Goal: Find specific page/section

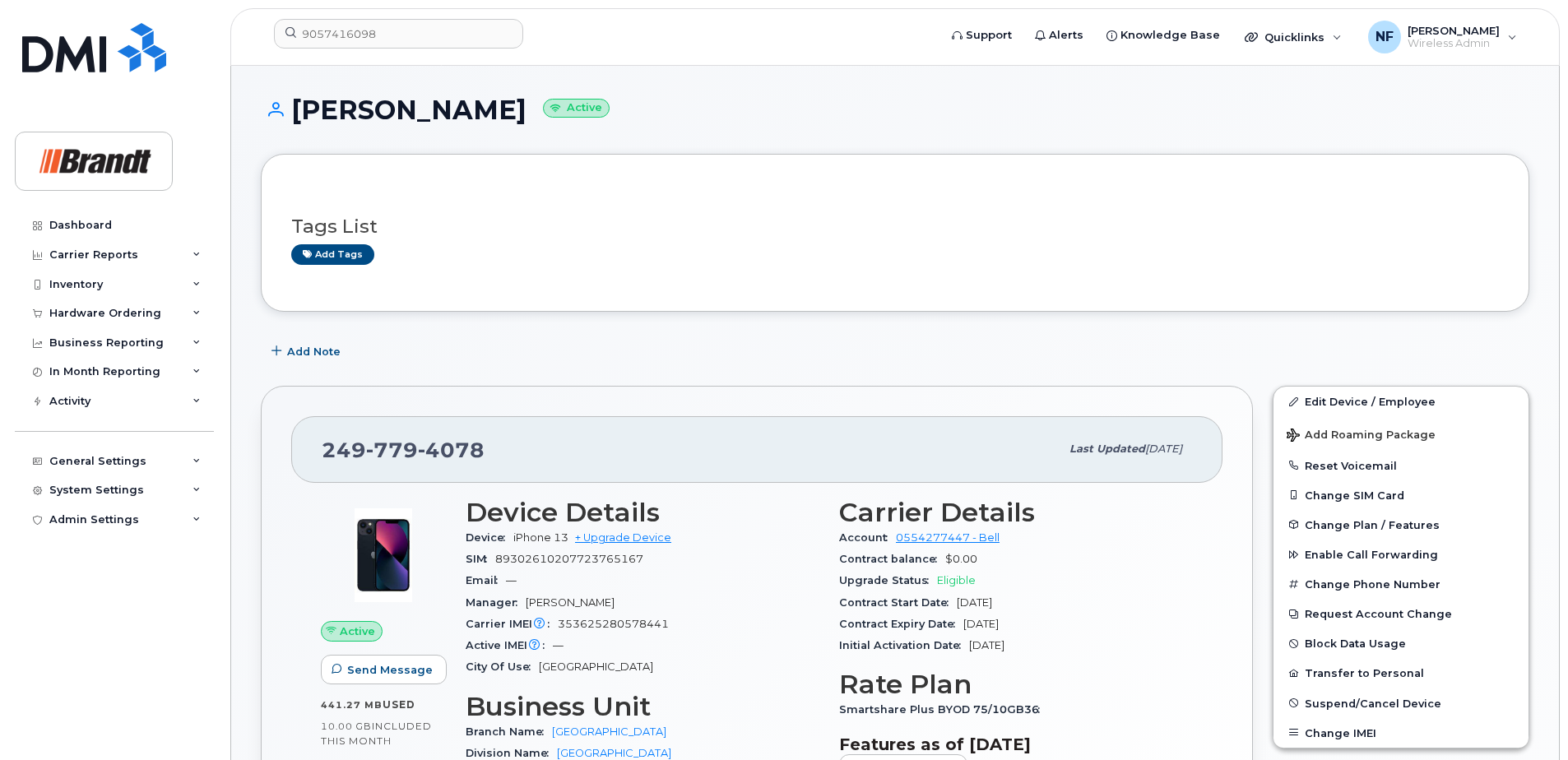
scroll to position [247, 0]
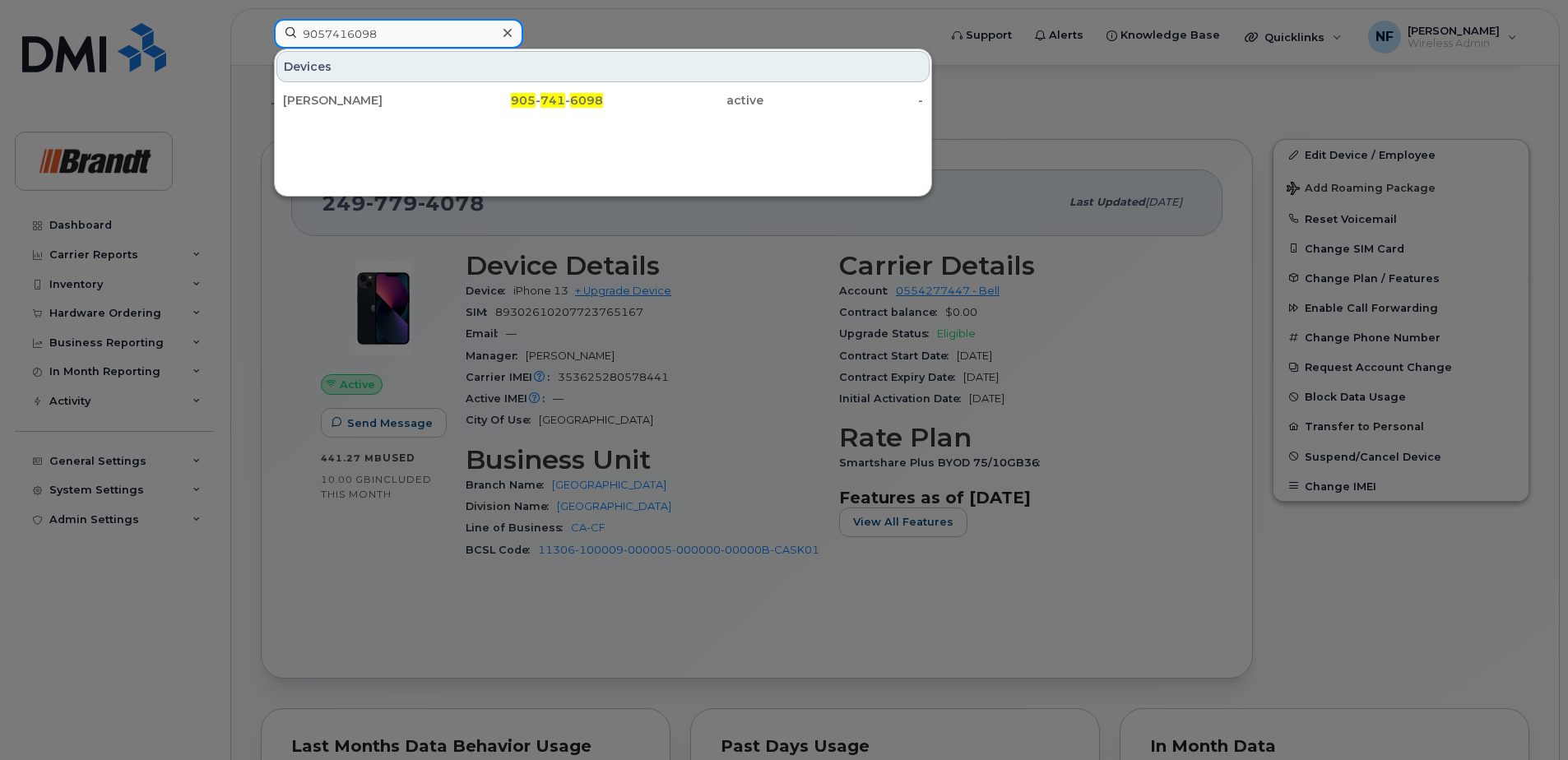
click at [358, 41] on input "9057416098" at bounding box center [399, 34] width 249 height 29
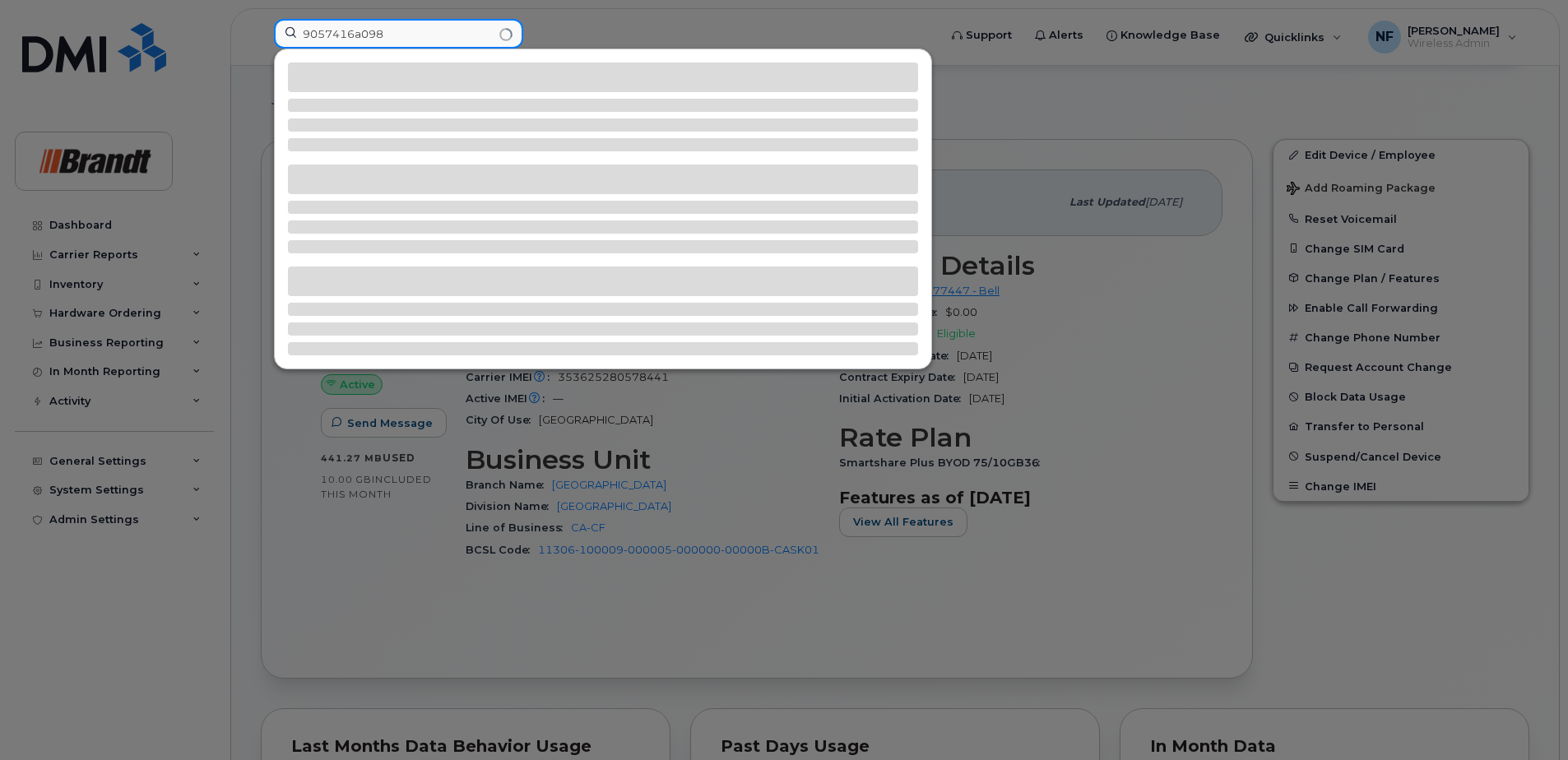
drag, startPoint x: 312, startPoint y: 38, endPoint x: 240, endPoint y: 38, distance: 72.0
click at [260, 38] on div "9057416a098" at bounding box center [600, 37] width 680 height 36
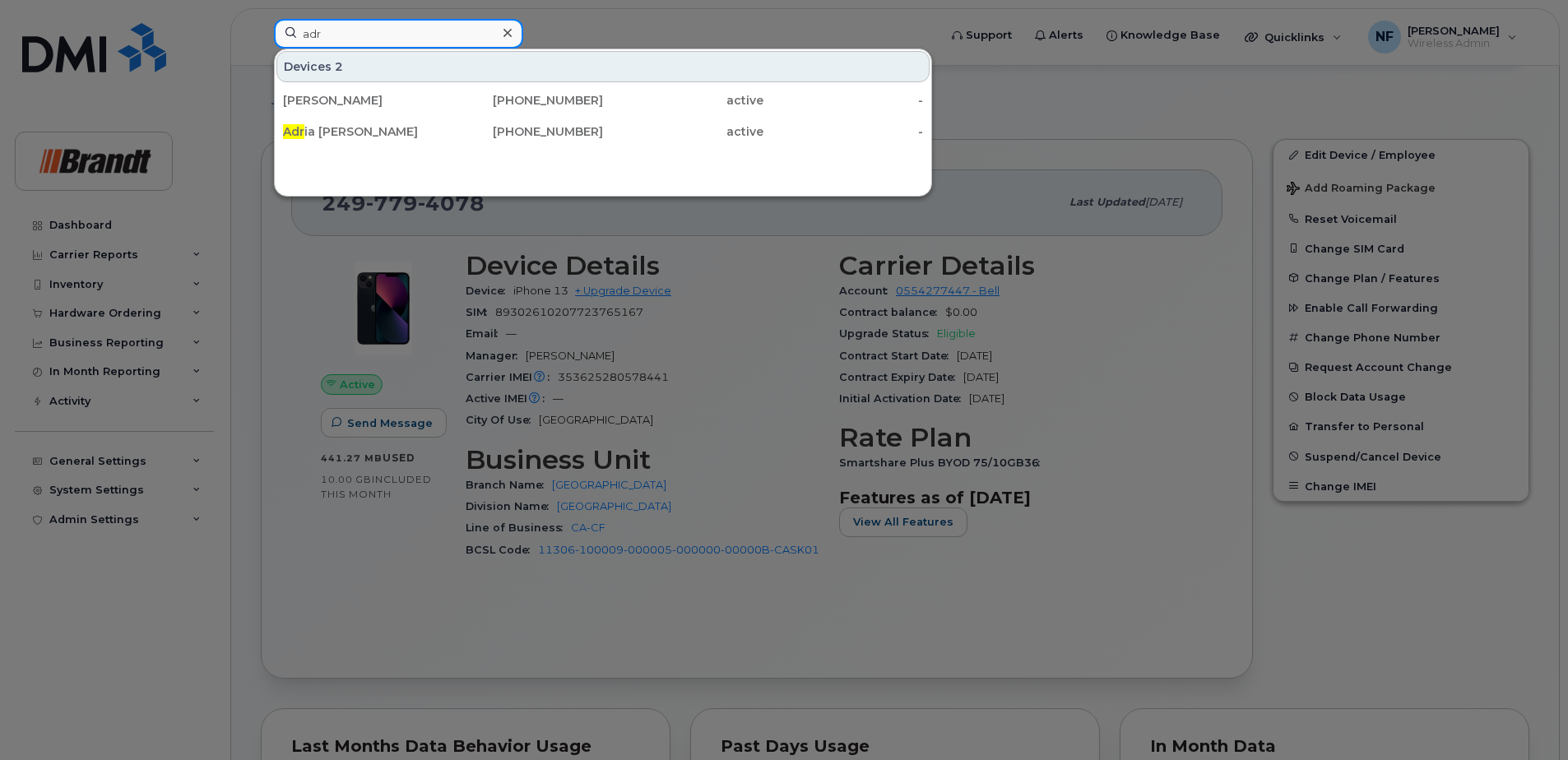
type input "adr"
click at [444, 128] on div "306-510-0186" at bounding box center [524, 132] width 161 height 16
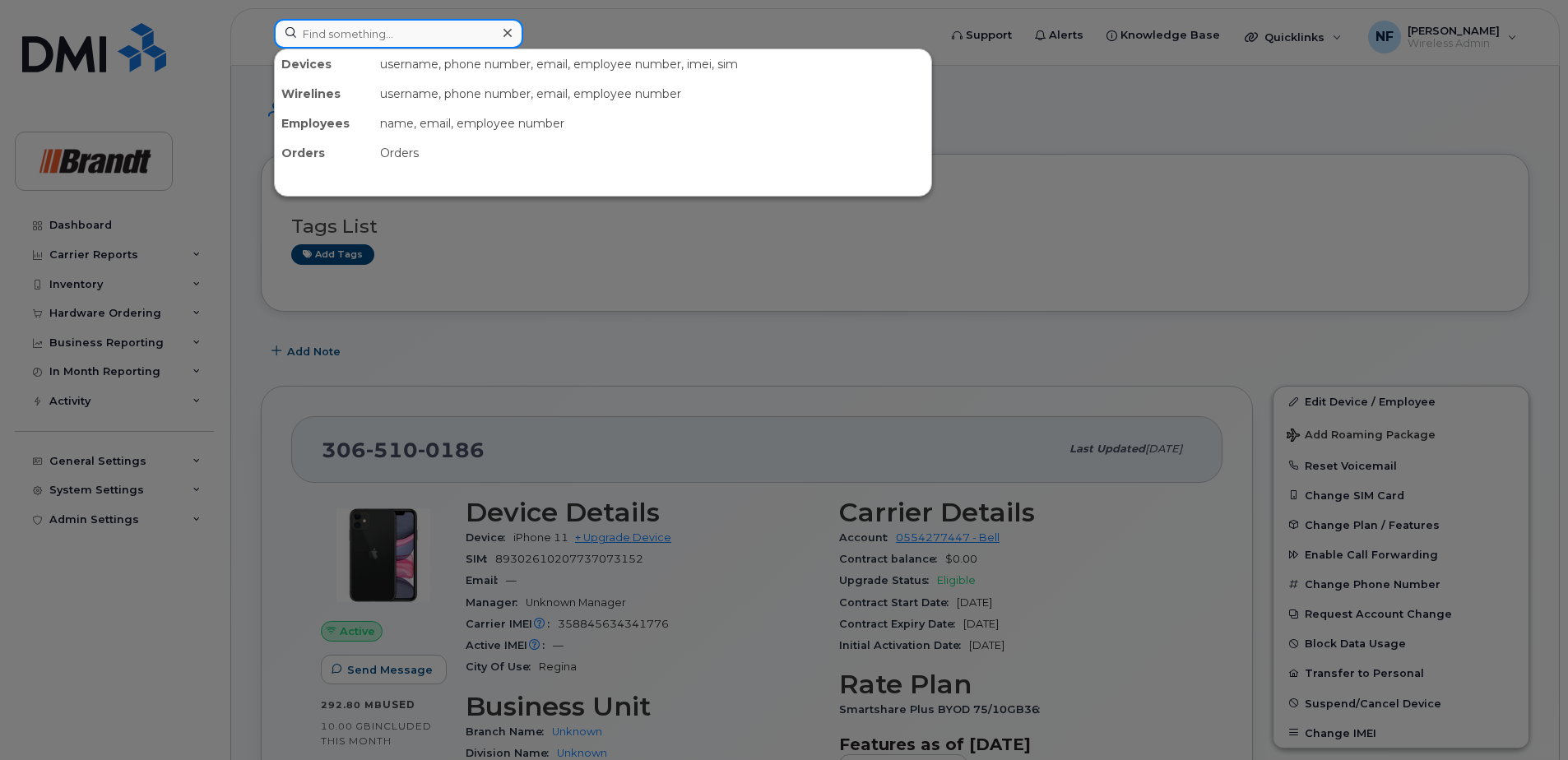
click at [395, 33] on input at bounding box center [399, 34] width 249 height 29
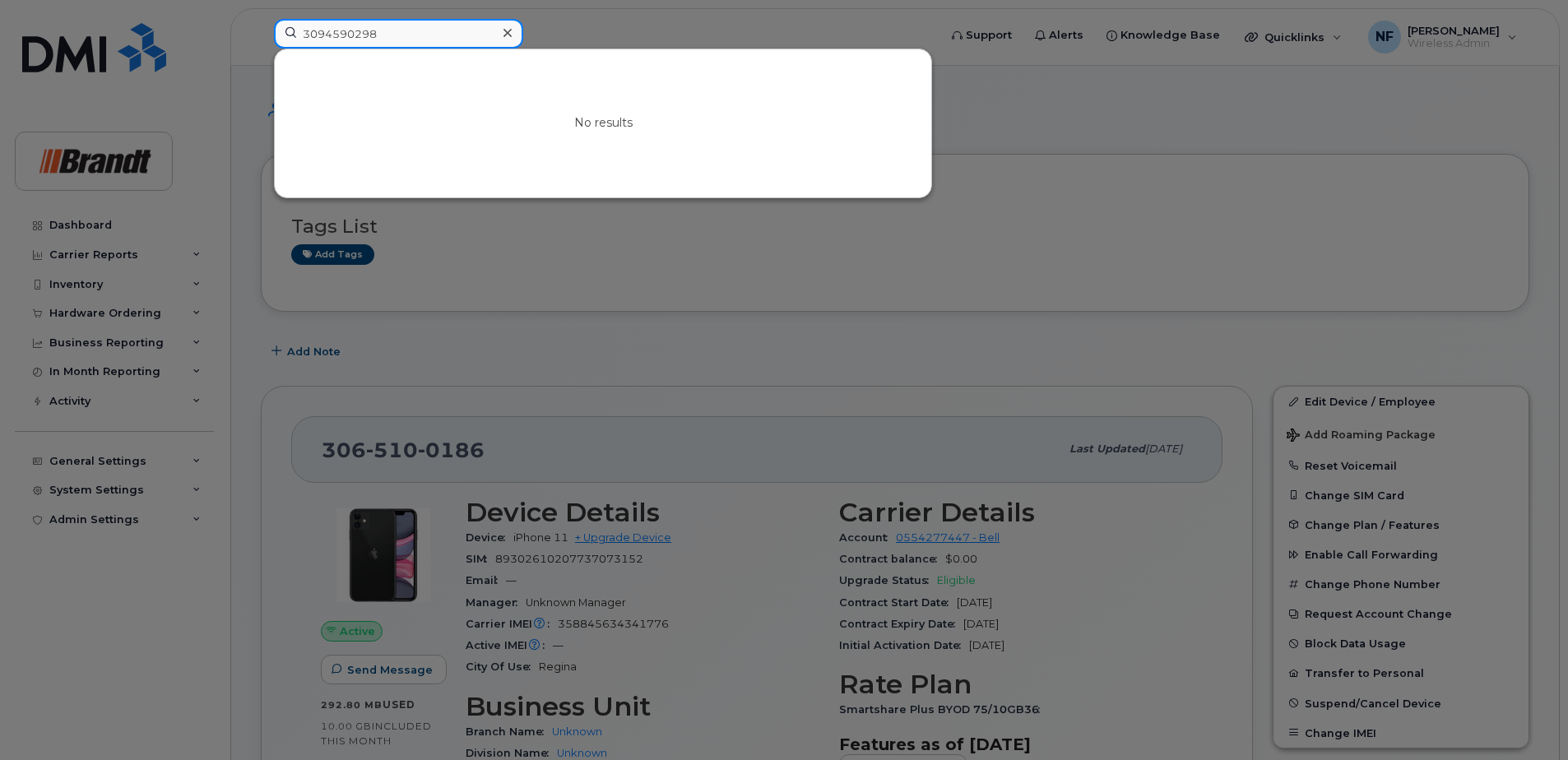
drag, startPoint x: 395, startPoint y: 33, endPoint x: 180, endPoint y: 10, distance: 216.2
click at [260, 19] on div "3094590298 No results" at bounding box center [600, 37] width 680 height 36
type input "3094590298"
click at [388, 34] on input "3094590298" at bounding box center [399, 34] width 249 height 29
drag, startPoint x: 388, startPoint y: 34, endPoint x: 252, endPoint y: 34, distance: 136.0
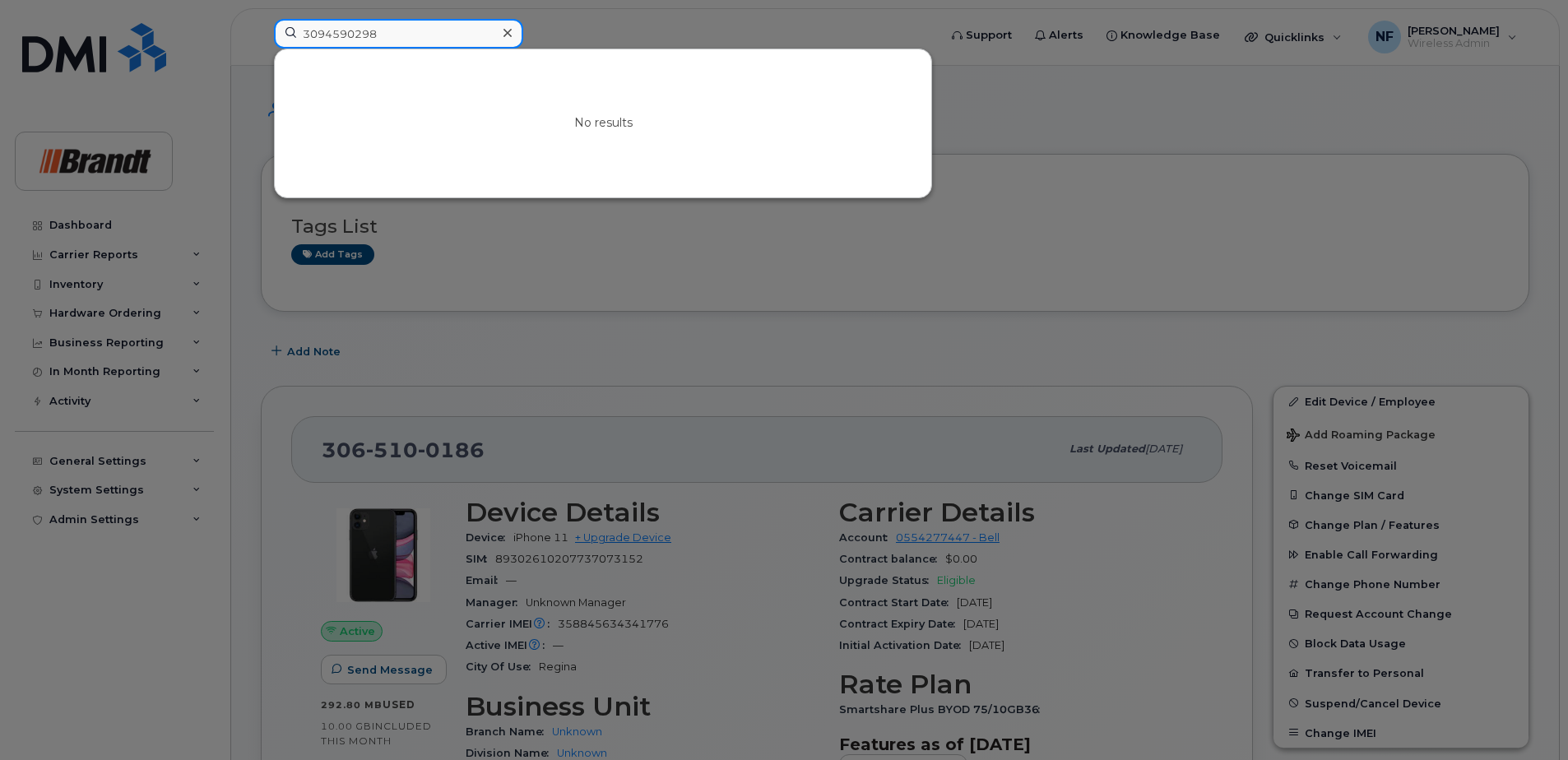
click at [260, 34] on div "3094590298 No results" at bounding box center [600, 37] width 680 height 36
click at [347, 35] on input "3094590298" at bounding box center [399, 34] width 249 height 29
drag, startPoint x: 378, startPoint y: 35, endPoint x: 284, endPoint y: 35, distance: 94.0
click at [284, 35] on input "3094590298" at bounding box center [399, 34] width 249 height 29
click at [346, 34] on input "3094590298" at bounding box center [399, 34] width 249 height 29
